Goal: Transaction & Acquisition: Purchase product/service

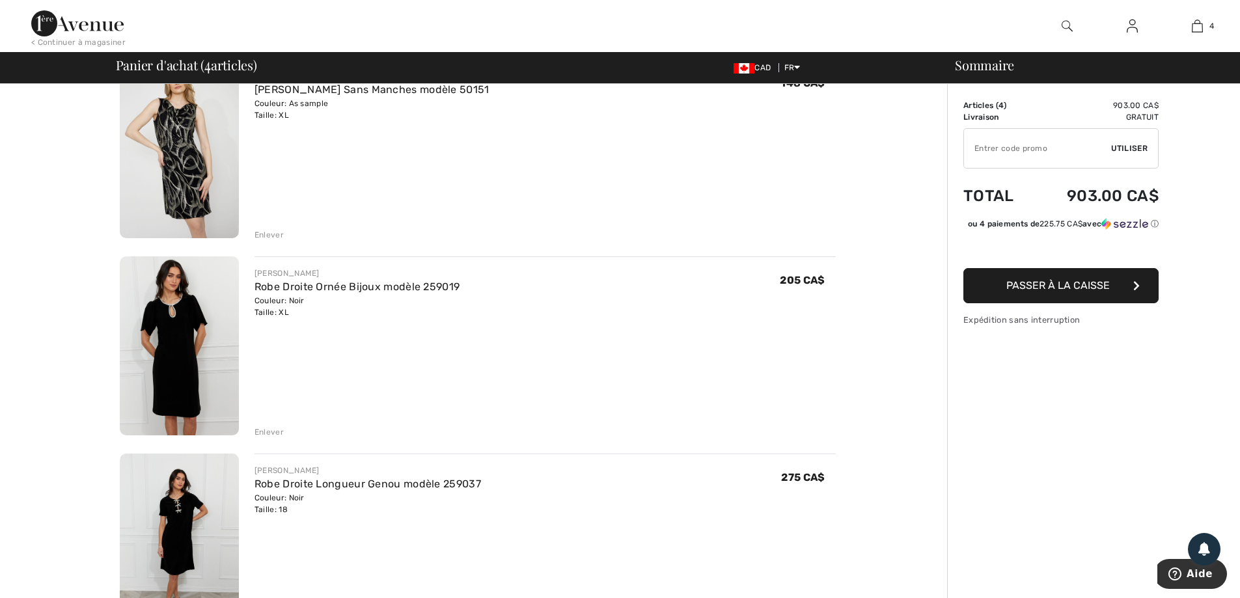
scroll to position [65, 0]
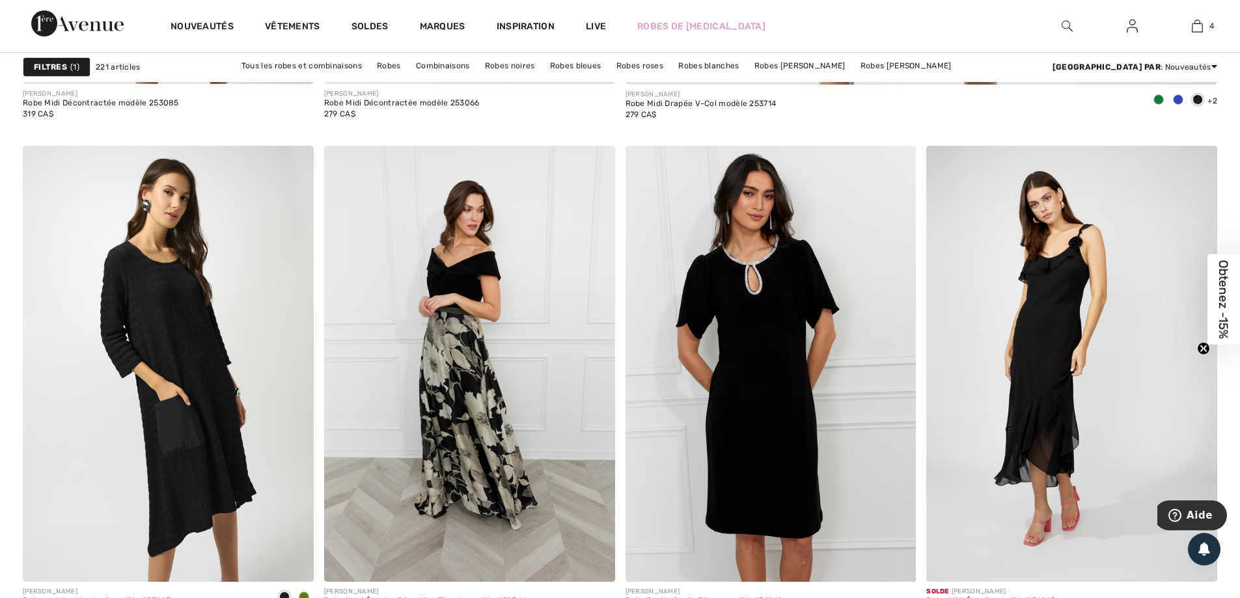
scroll to position [1042, 0]
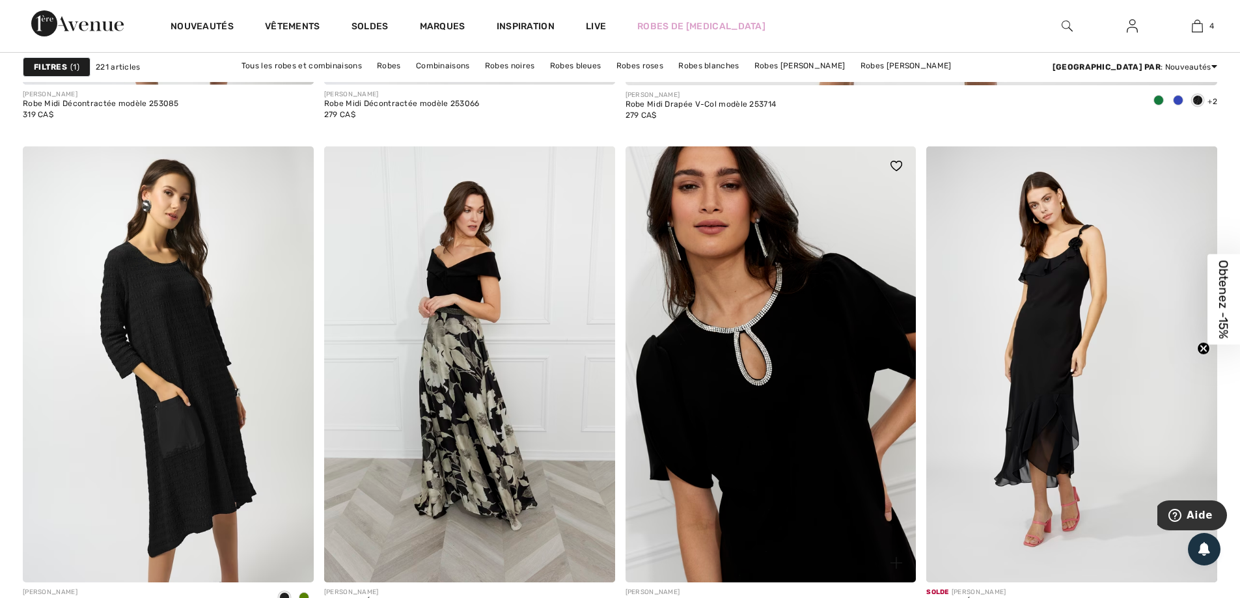
click at [748, 417] on img at bounding box center [771, 364] width 291 height 436
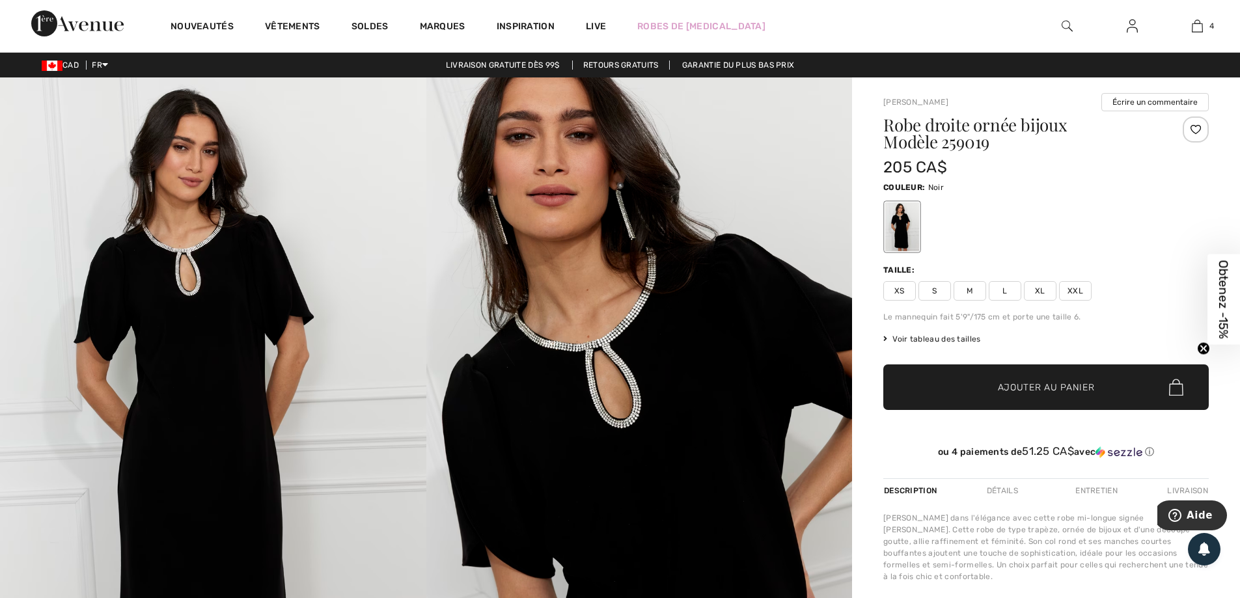
click at [921, 341] on span "Voir tableau des tailles" at bounding box center [932, 339] width 98 height 12
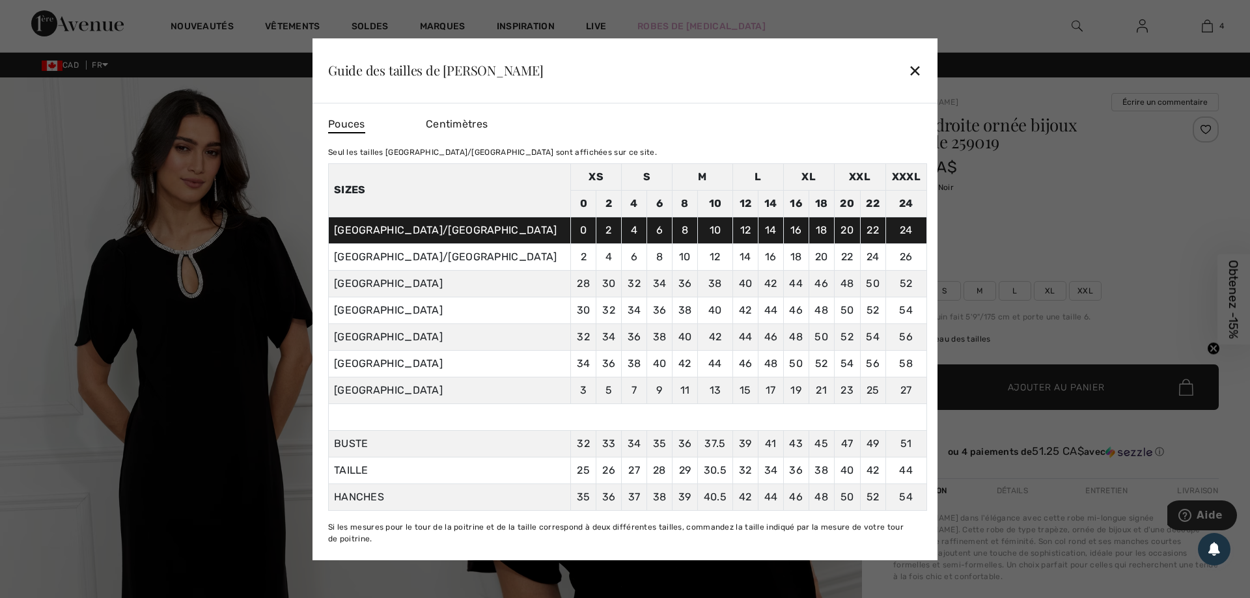
click at [921, 74] on div "✕" at bounding box center [915, 70] width 14 height 27
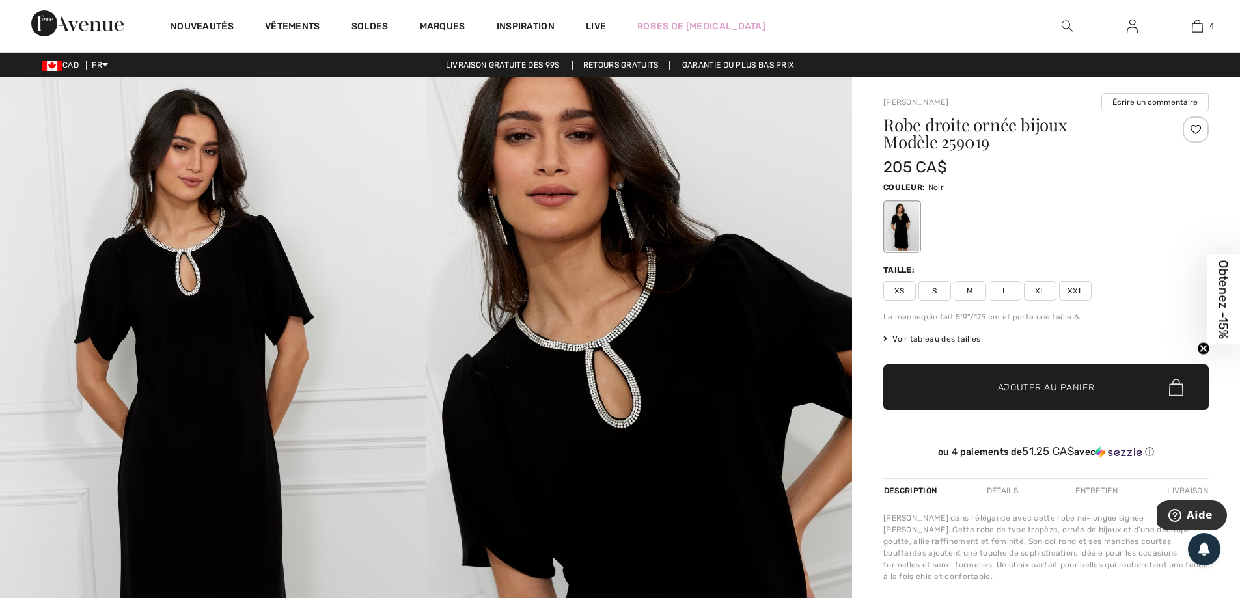
click at [904, 339] on span "Voir tableau des tailles" at bounding box center [932, 339] width 98 height 12
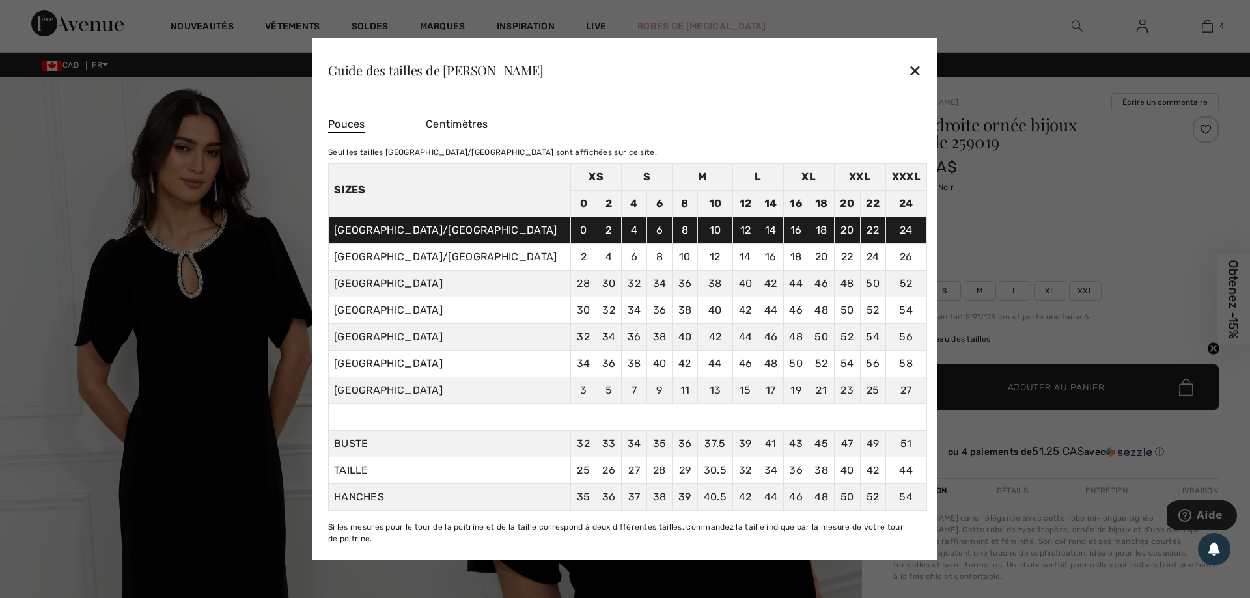
click at [915, 70] on div "✕" at bounding box center [915, 70] width 14 height 27
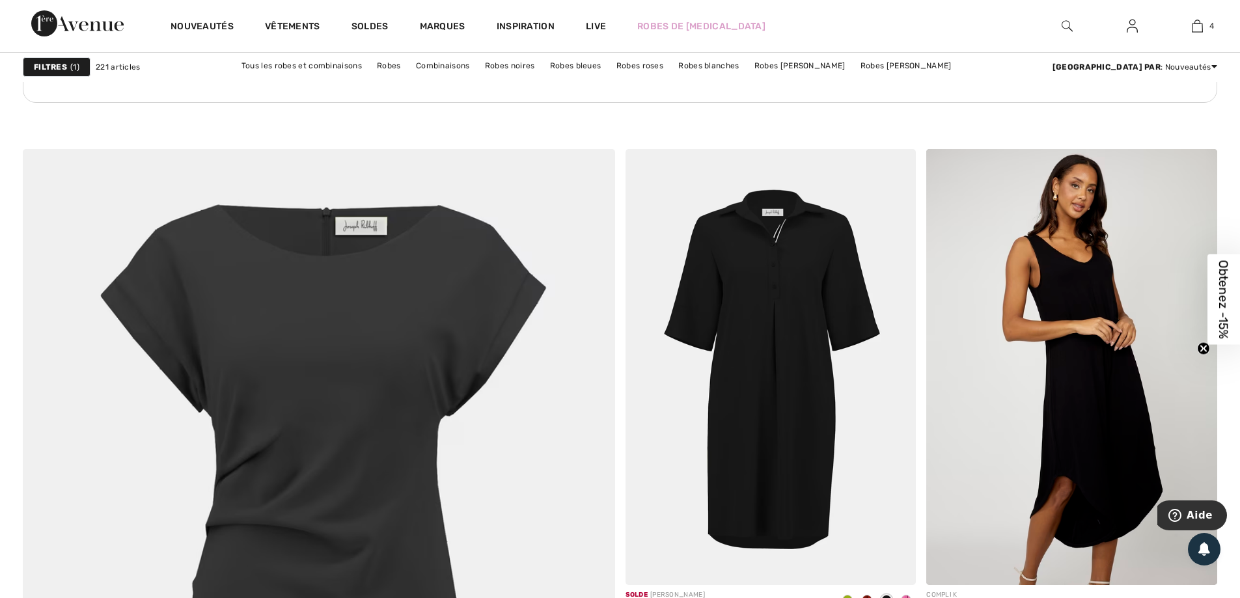
scroll to position [4037, 0]
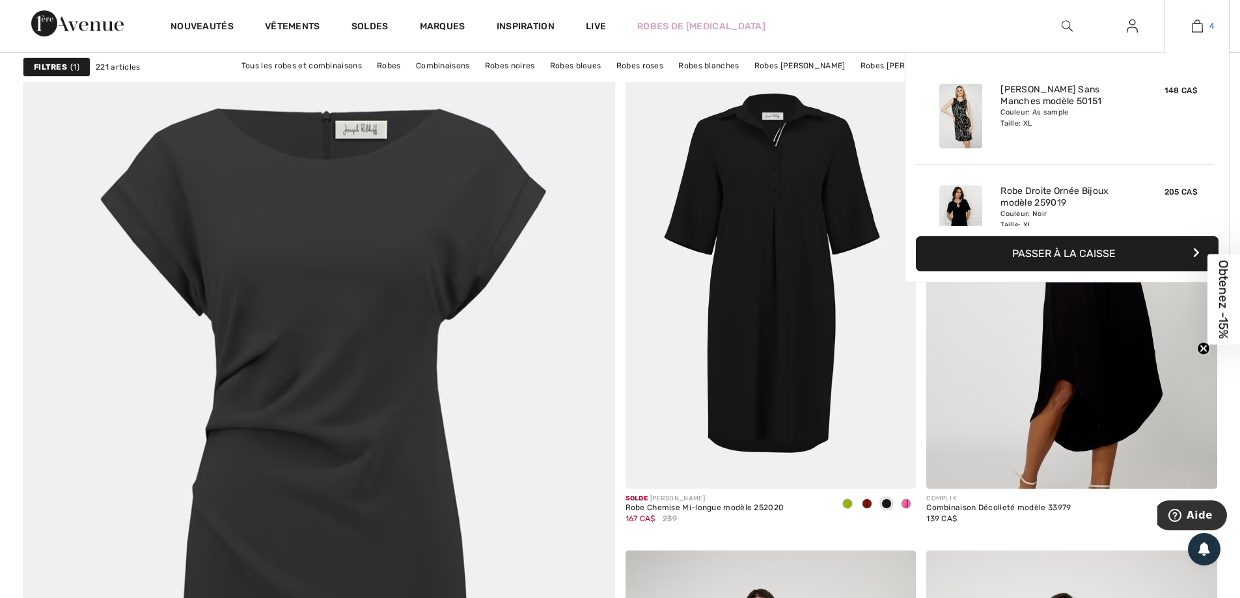
click at [1203, 27] on img at bounding box center [1197, 26] width 11 height 16
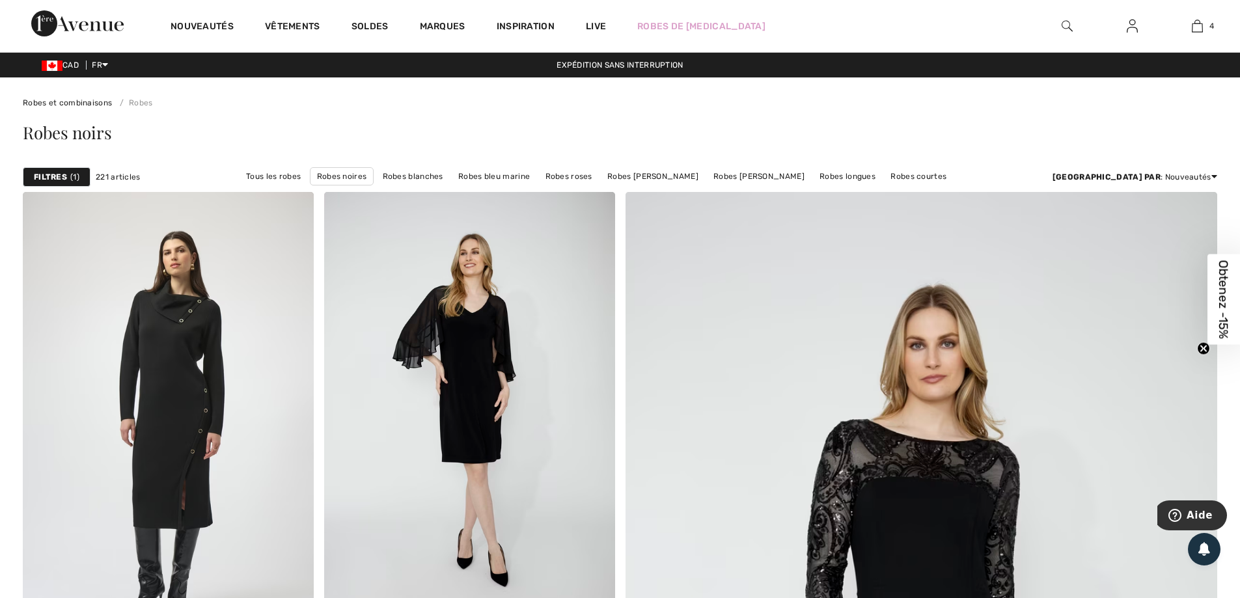
click at [1223, 301] on span "Obtenez -15%" at bounding box center [1224, 299] width 15 height 79
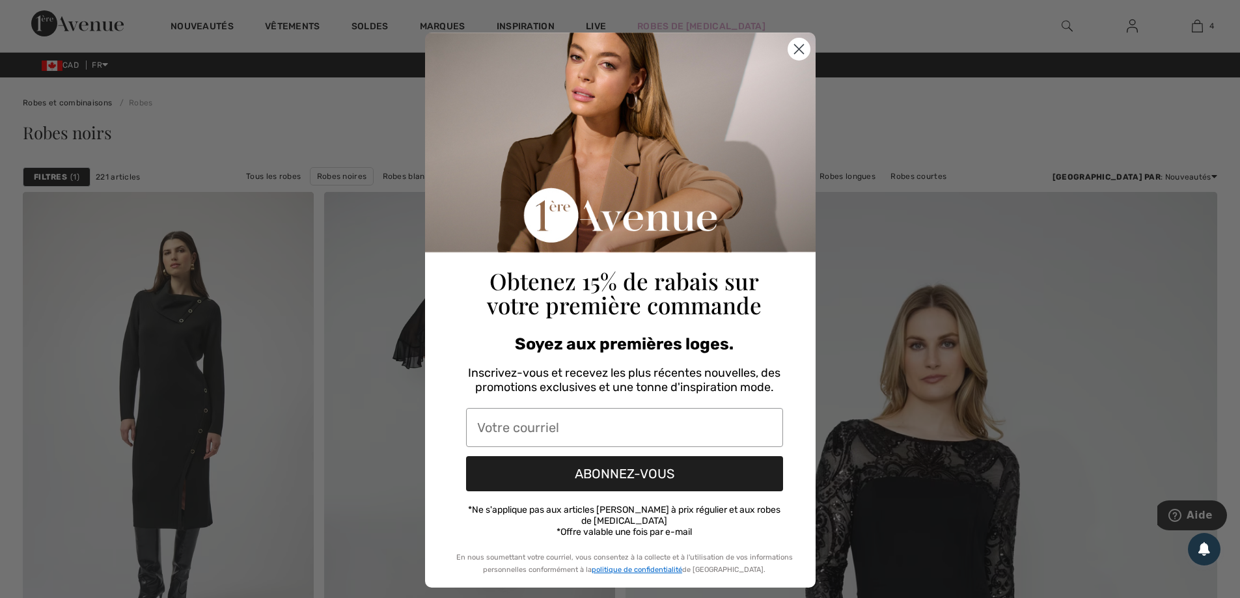
click at [788, 46] on circle "Close dialog" at bounding box center [798, 48] width 21 height 21
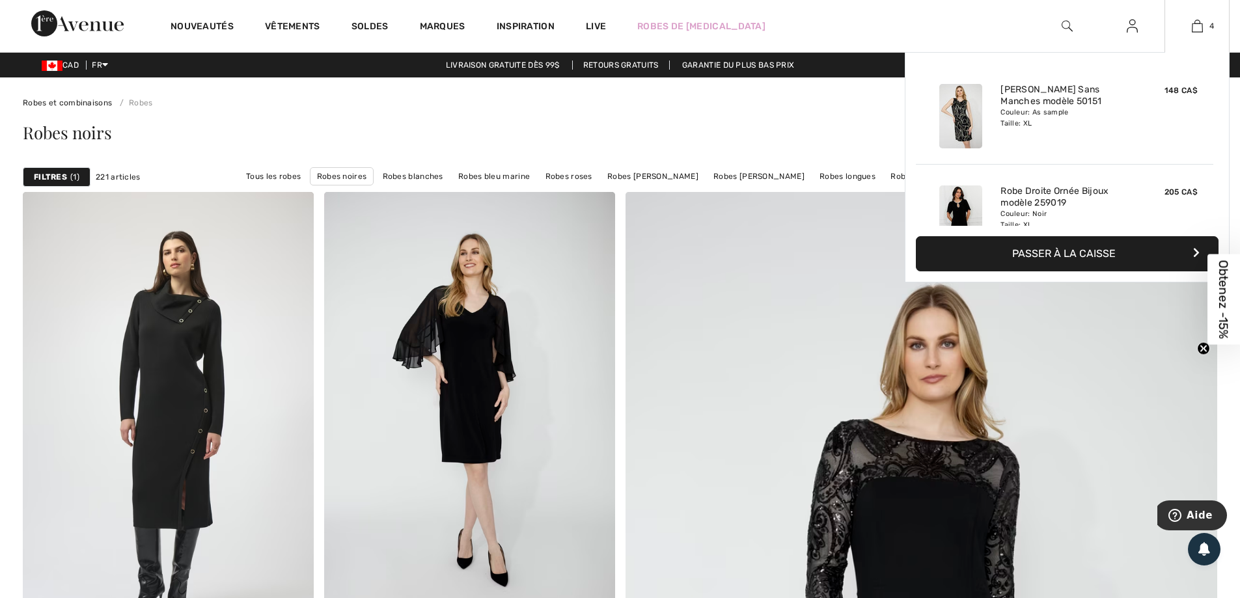
click at [1074, 255] on button "Passer à la caisse" at bounding box center [1067, 253] width 303 height 35
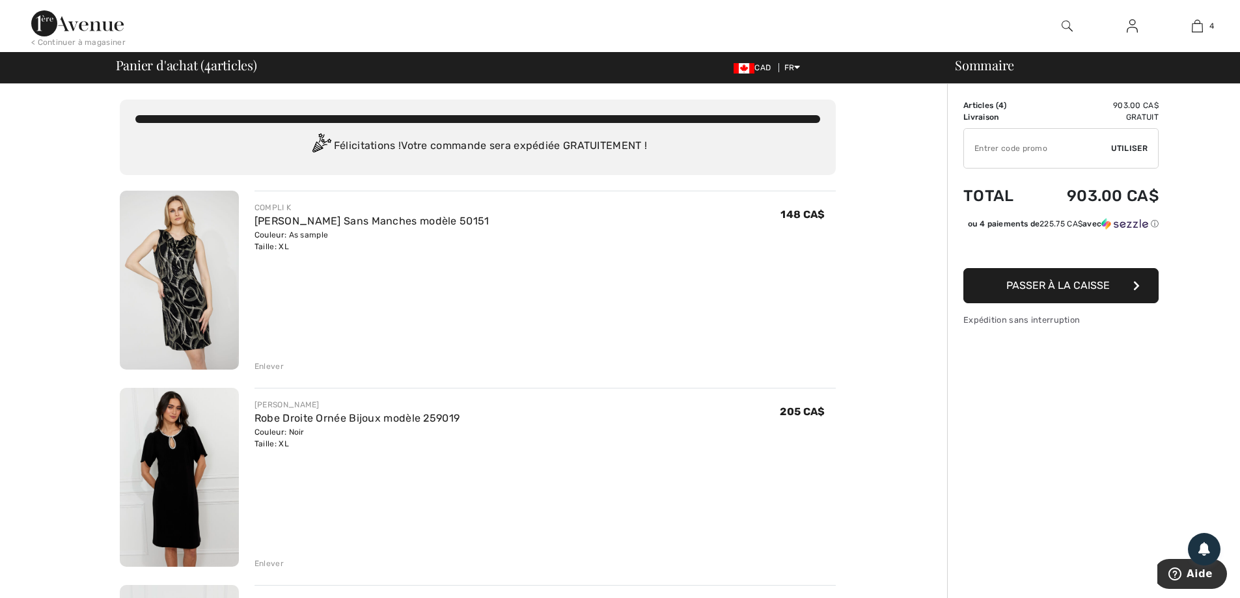
click at [1018, 290] on button "Passer à la caisse" at bounding box center [1061, 285] width 195 height 35
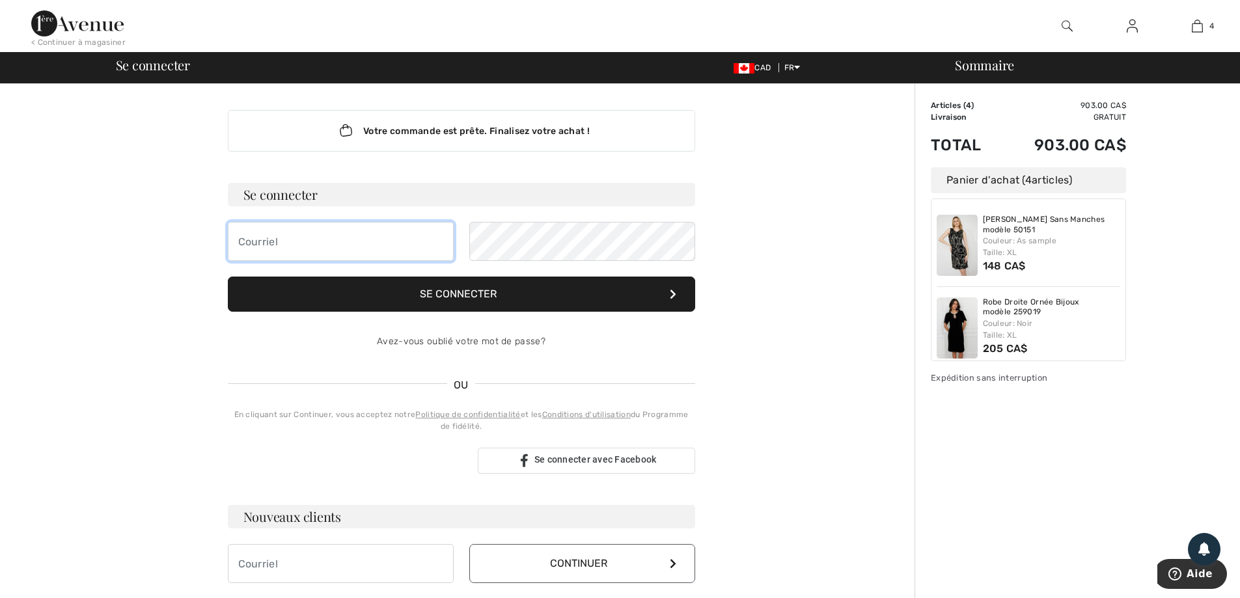
click at [308, 239] on input "email" at bounding box center [341, 241] width 226 height 39
type input "[EMAIL_ADDRESS][DOMAIN_NAME]"
